Goal: Navigation & Orientation: Find specific page/section

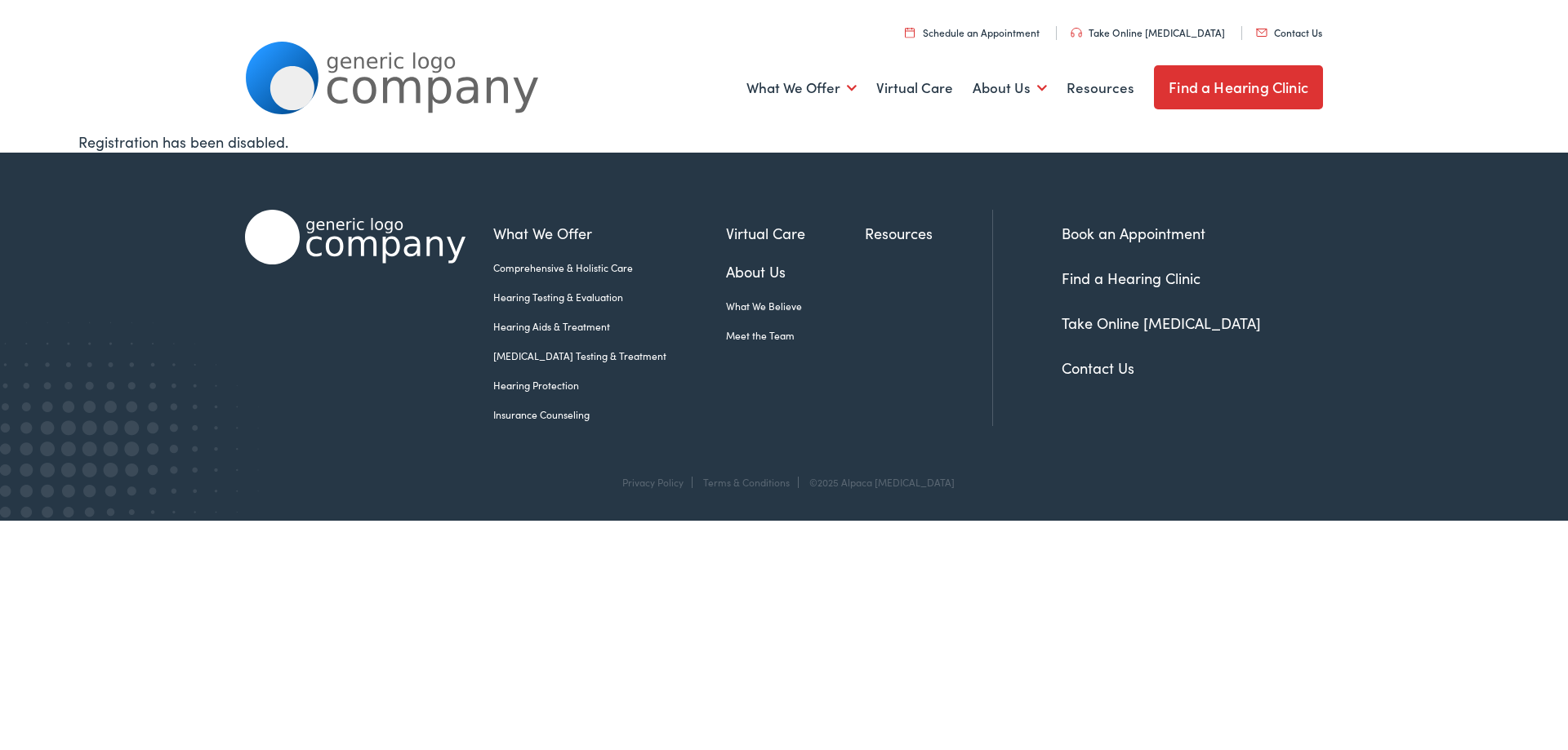
click at [1248, 79] on link "Find a Hearing Clinic" at bounding box center [1238, 88] width 169 height 44
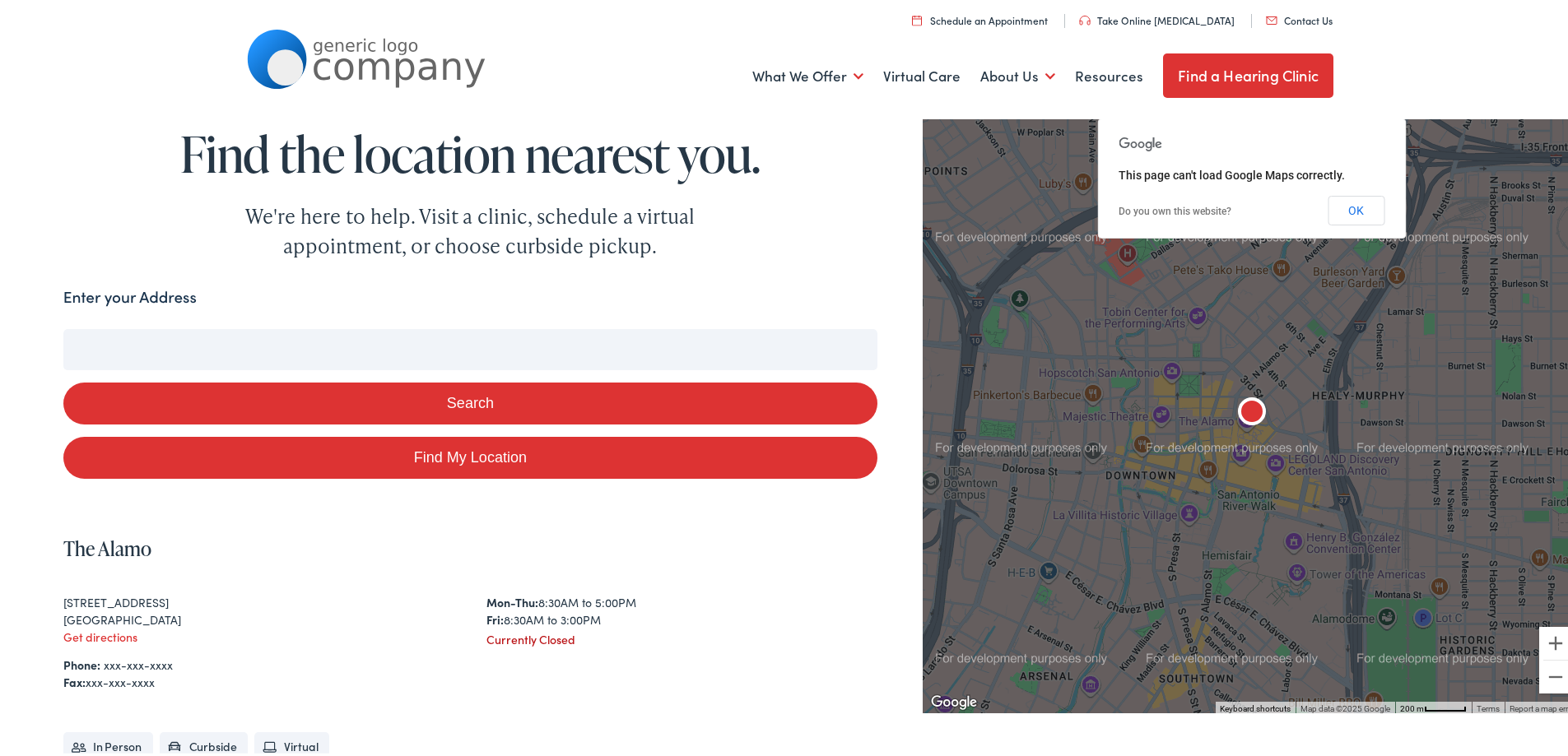
click at [237, 348] on input "Enter your Address" at bounding box center [470, 346] width 814 height 41
type input "no"
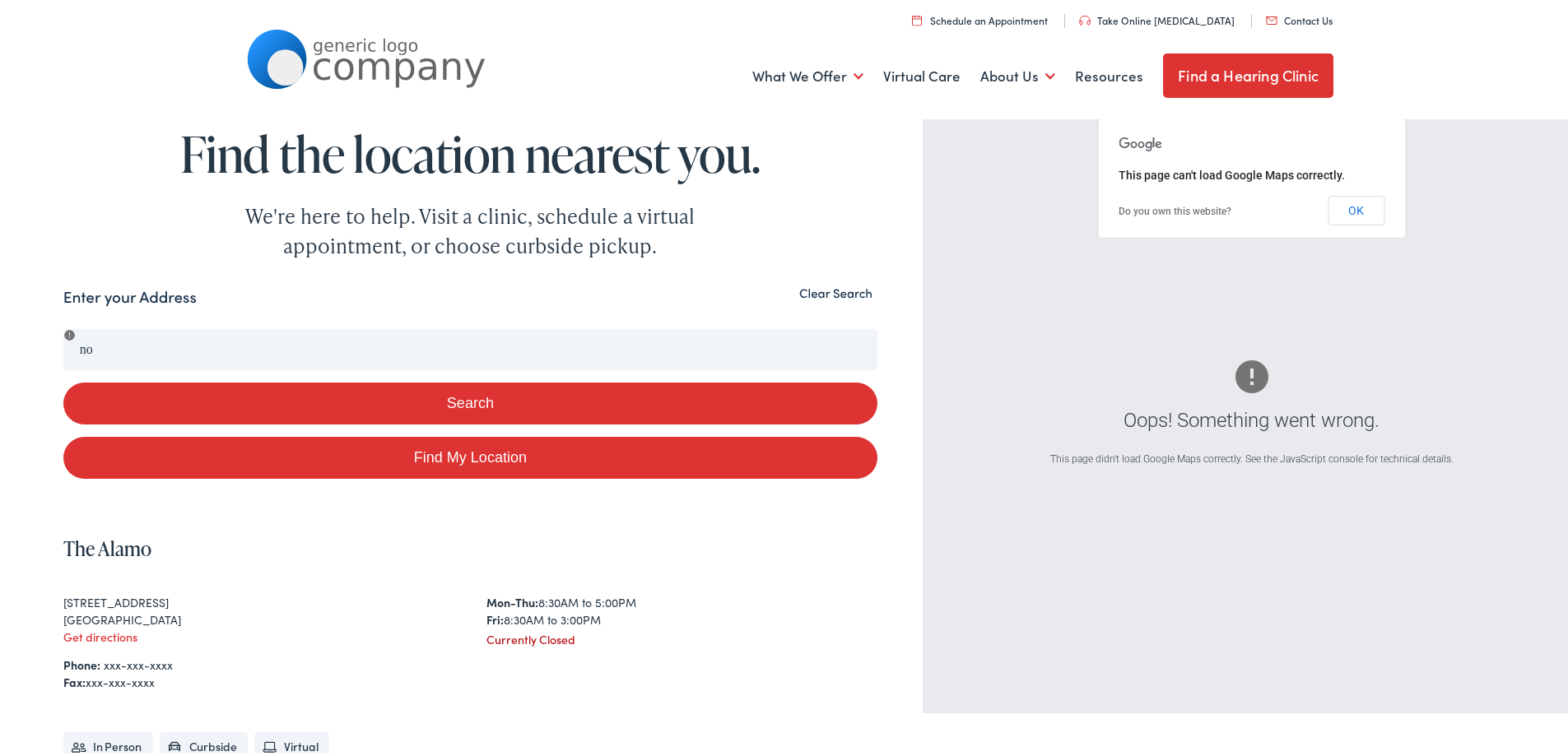
click at [28, 363] on div "Search Enter your Address no Search Find My Location Clear Search Oops! Somethi…" at bounding box center [790, 613] width 1580 height 662
click at [810, 288] on button "Clear Search" at bounding box center [836, 290] width 83 height 16
